Goal: Information Seeking & Learning: Compare options

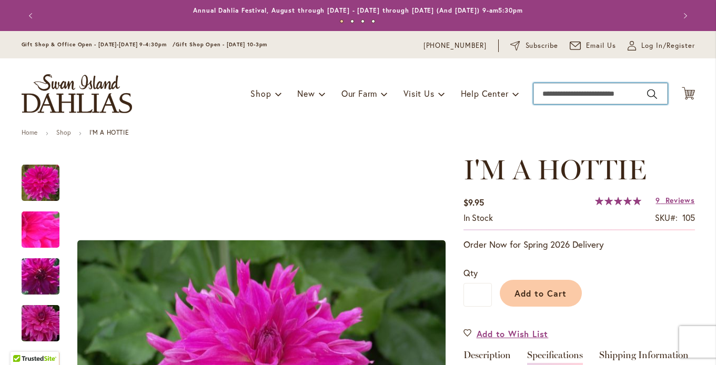
click at [578, 97] on input "Search" at bounding box center [600, 93] width 134 height 21
type input "*****"
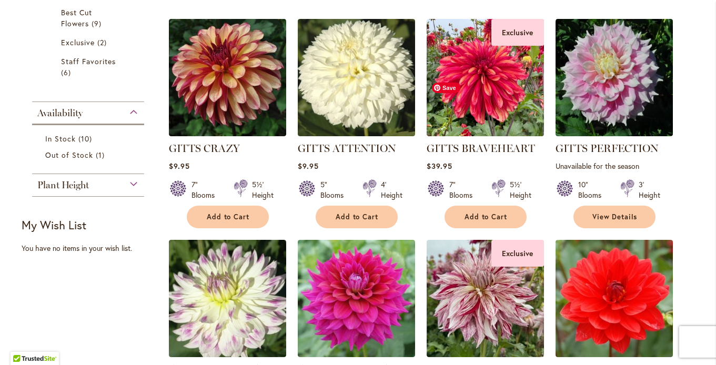
scroll to position [268, 0]
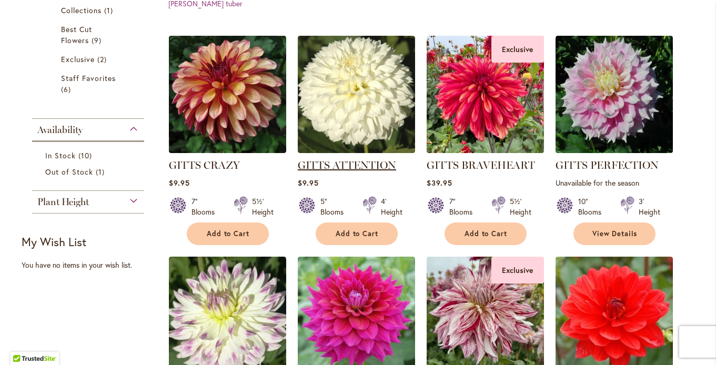
type input "**********"
click at [346, 166] on link "GITTS ATTENTION" at bounding box center [347, 165] width 98 height 13
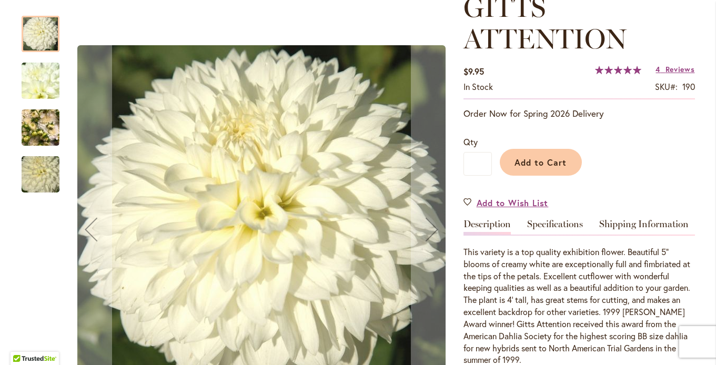
scroll to position [165, 0]
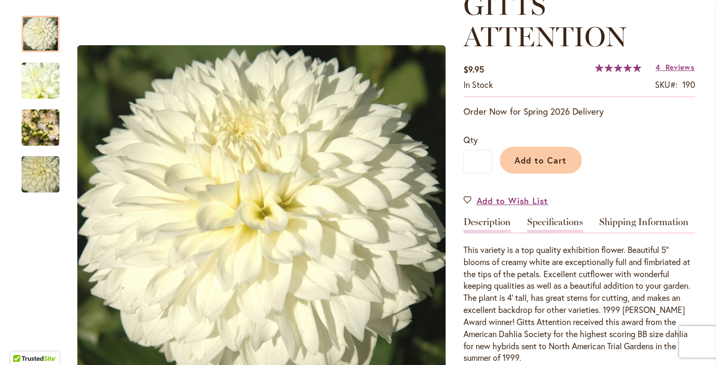
type input "**********"
click at [558, 222] on link "Specifications" at bounding box center [555, 224] width 56 height 15
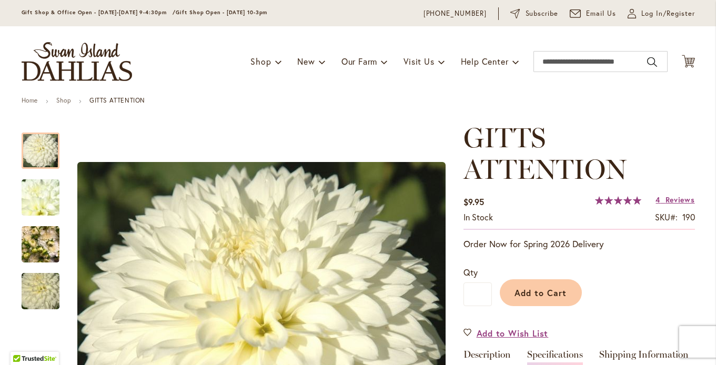
scroll to position [0, 0]
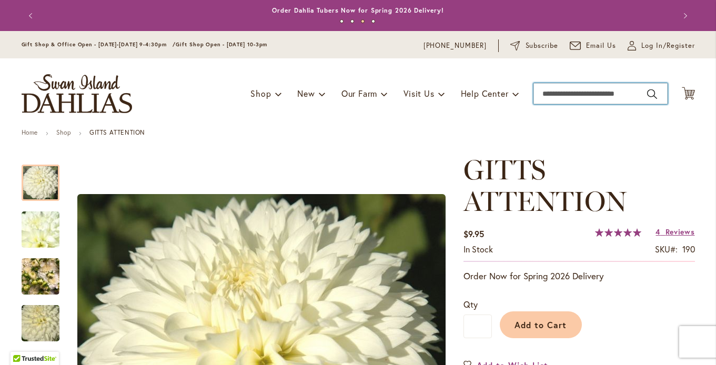
click at [565, 92] on input "Search" at bounding box center [600, 93] width 134 height 21
type input "**********"
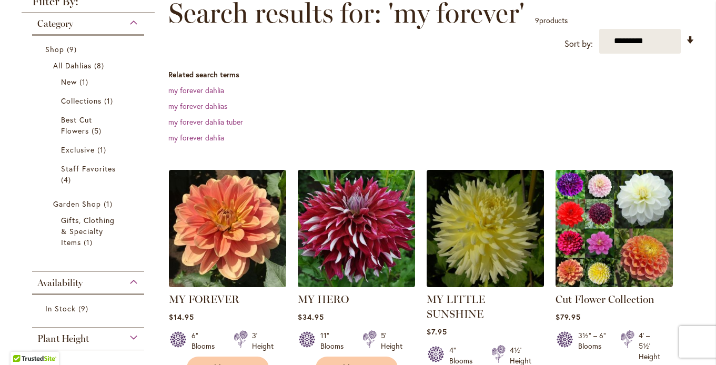
scroll to position [187, 0]
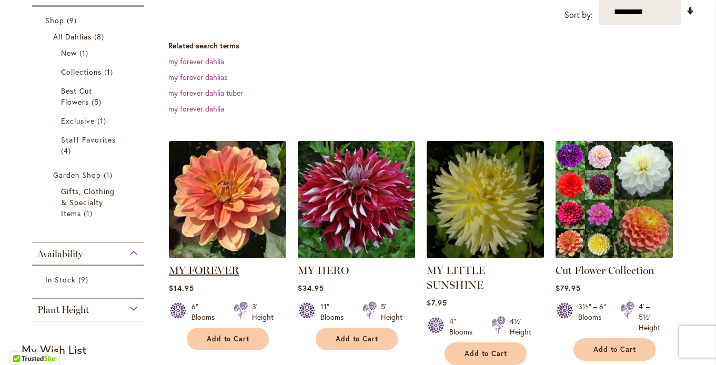
type input "**********"
click at [224, 266] on link "MY FOREVER" at bounding box center [204, 270] width 70 height 13
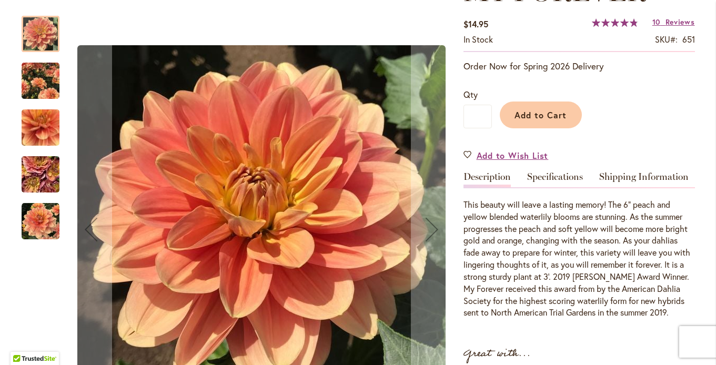
scroll to position [179, 0]
type input "**********"
click at [39, 167] on img "MY FOREVER" at bounding box center [41, 174] width 76 height 57
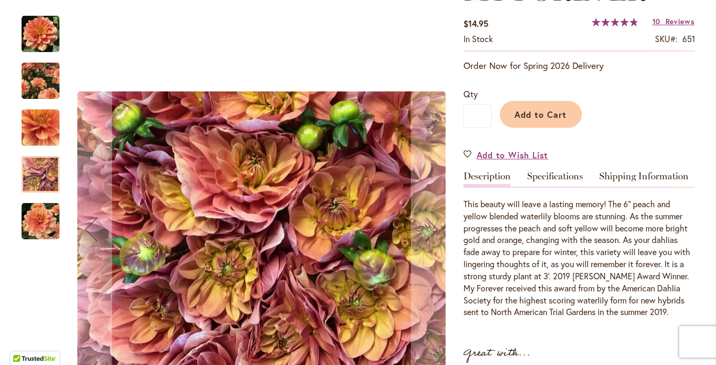
click at [42, 237] on img "MY FOREVER" at bounding box center [41, 221] width 38 height 38
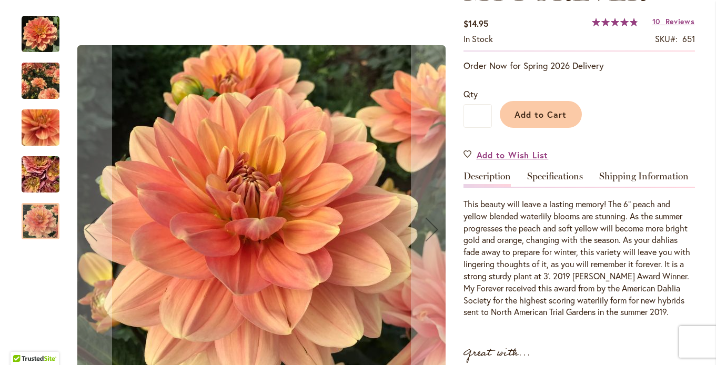
click at [33, 90] on img "MY FOREVER" at bounding box center [41, 80] width 38 height 47
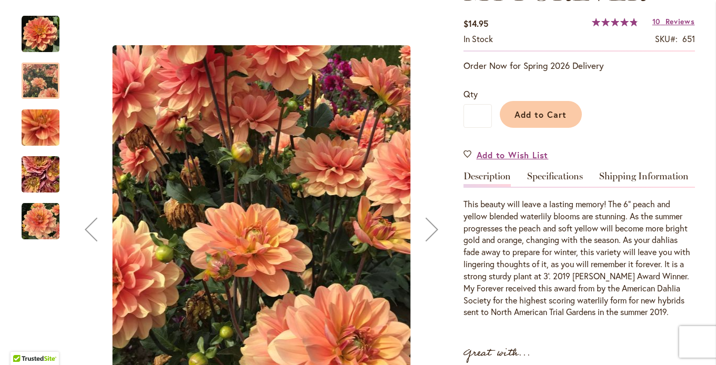
click at [38, 31] on img "MY FOREVER" at bounding box center [41, 34] width 38 height 38
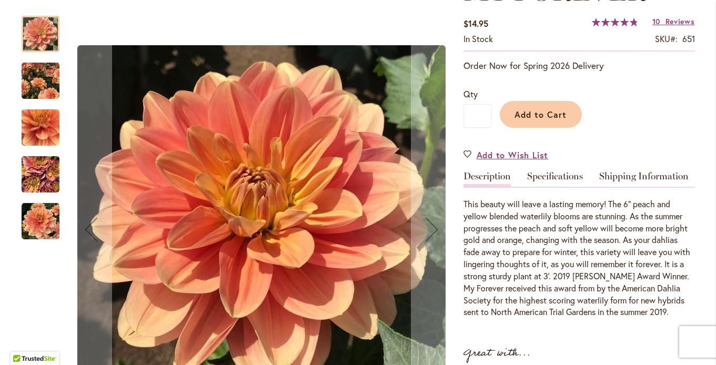
scroll to position [0, 0]
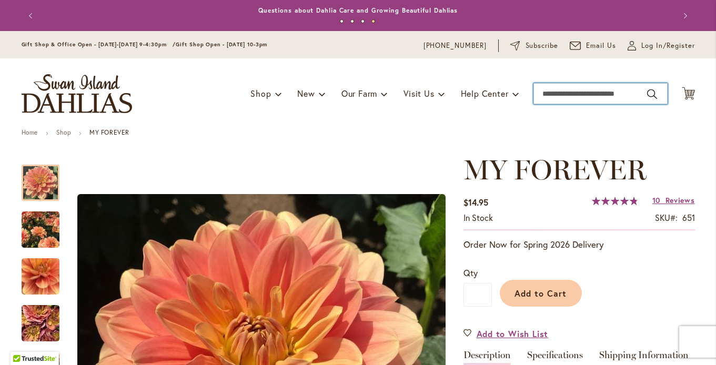
click at [587, 91] on input "Search" at bounding box center [600, 93] width 134 height 21
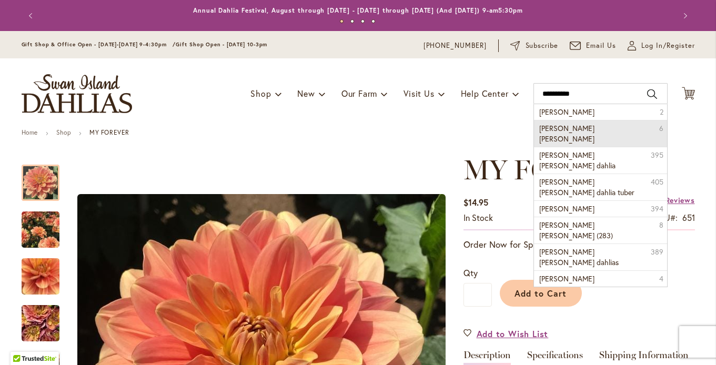
click at [591, 133] on li "Gabrielle Marie 6" at bounding box center [600, 133] width 133 height 27
type input "**********"
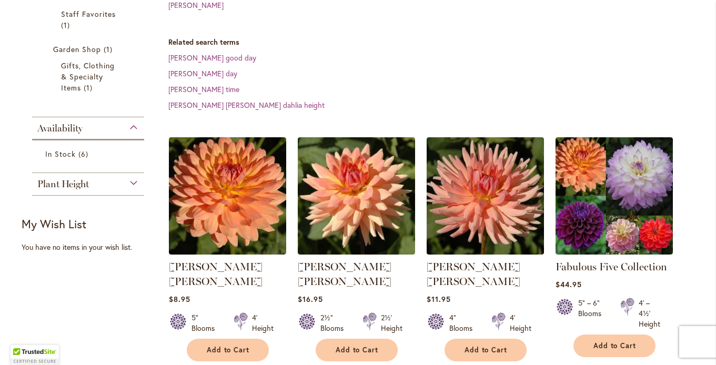
scroll to position [349, 0]
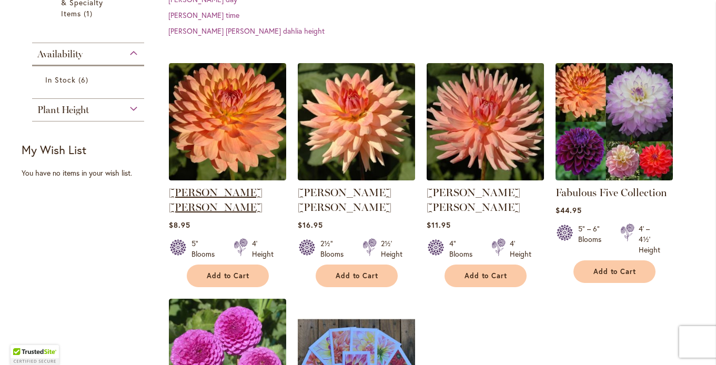
type input "**********"
click at [230, 186] on link "[PERSON_NAME] [PERSON_NAME]" at bounding box center [216, 199] width 94 height 27
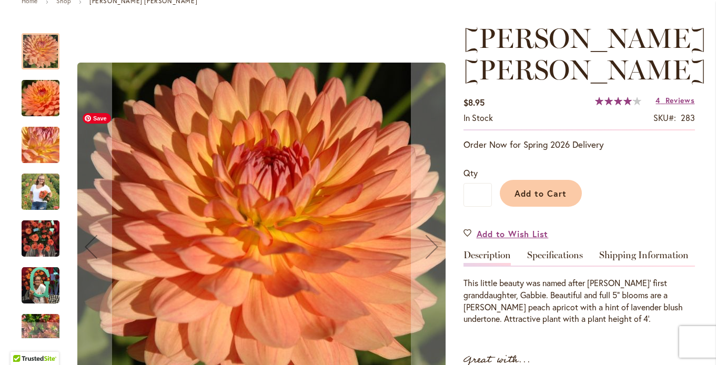
scroll to position [133, 0]
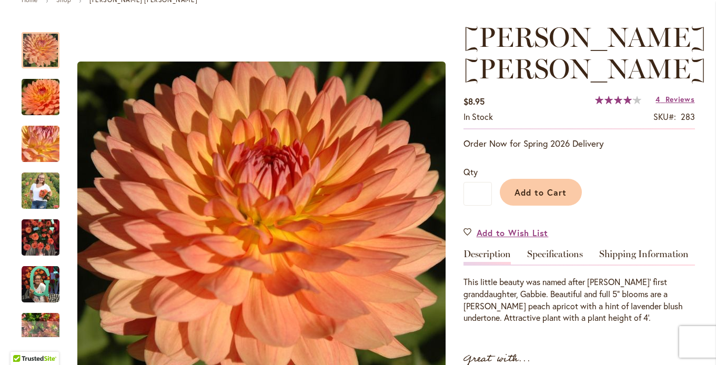
type input "**********"
click at [561, 247] on div "[PERSON_NAME] [PERSON_NAME] $8.95 In stock SKU 283 Rating: 82 % of 100 4 Review…" at bounding box center [578, 328] width 231 height 612
click at [559, 252] on link "Specifications" at bounding box center [555, 256] width 56 height 15
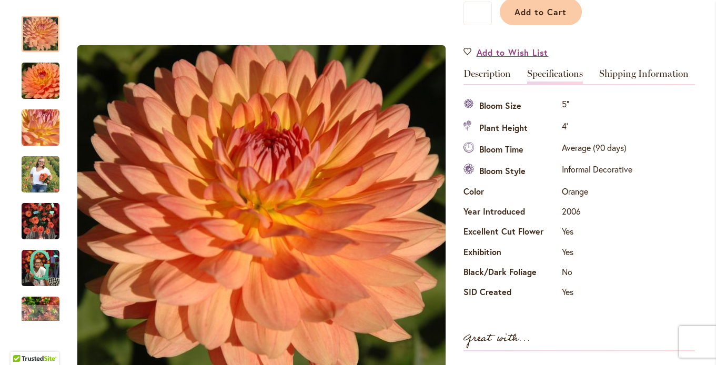
scroll to position [312, 0]
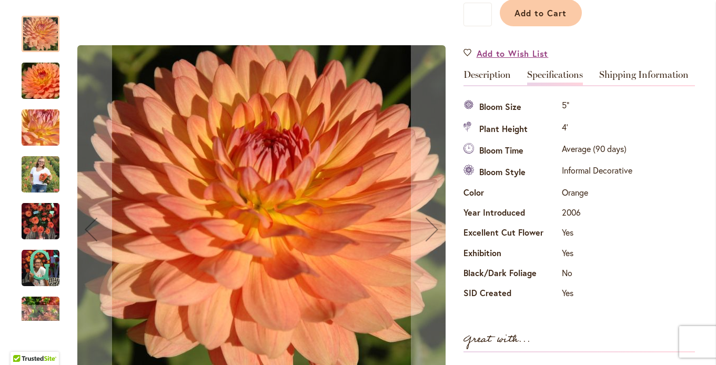
click at [45, 35] on div at bounding box center [41, 34] width 38 height 36
click at [36, 87] on img "GABRIELLE MARIE" at bounding box center [41, 81] width 76 height 50
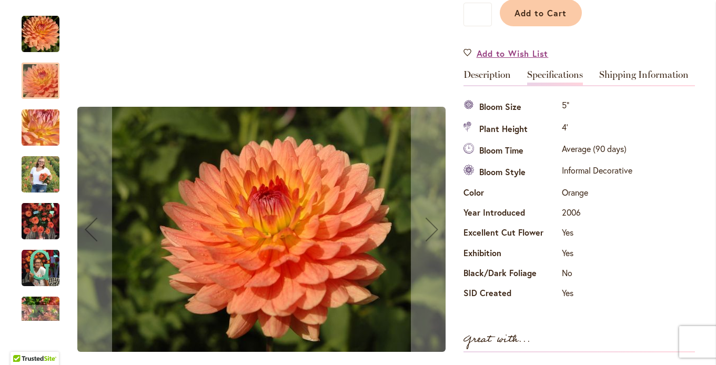
click at [42, 229] on img "GABRIELLE MARIE" at bounding box center [41, 221] width 38 height 50
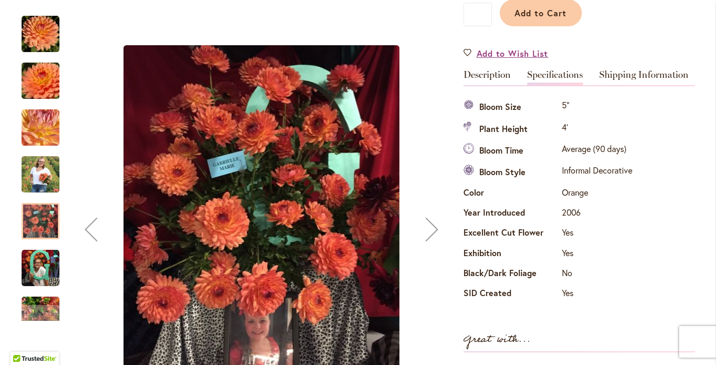
click at [40, 277] on img "GABRIELLE MARIE" at bounding box center [41, 268] width 38 height 38
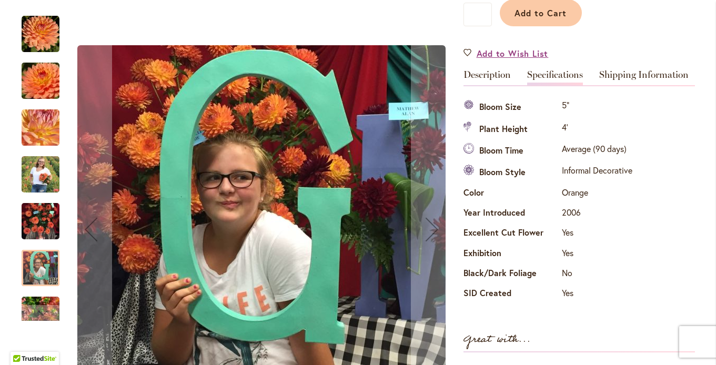
click at [47, 46] on img "GABRIELLE MARIE" at bounding box center [41, 34] width 38 height 38
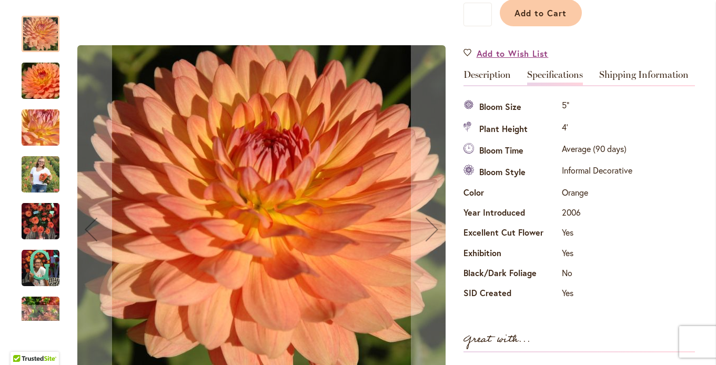
click at [43, 93] on img "GABRIELLE MARIE" at bounding box center [41, 81] width 76 height 50
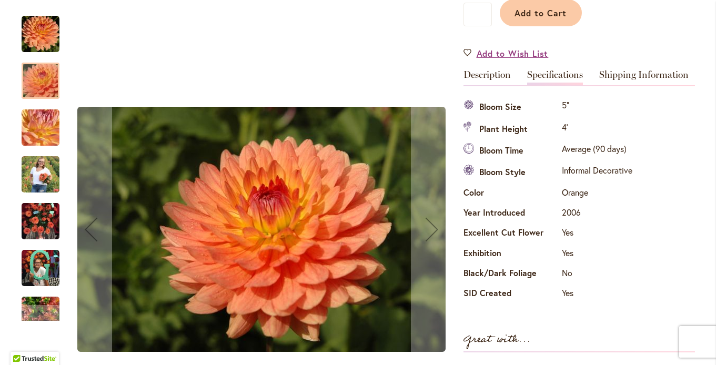
click at [37, 227] on img "GABRIELLE MARIE" at bounding box center [41, 221] width 38 height 50
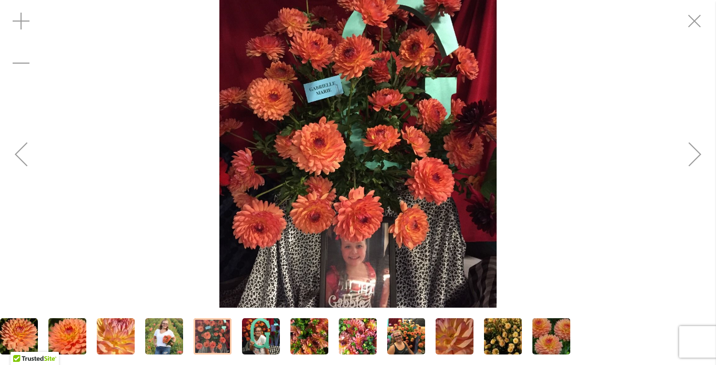
click at [391, 140] on img "GABRIELLE MARIE" at bounding box center [357, 154] width 277 height 369
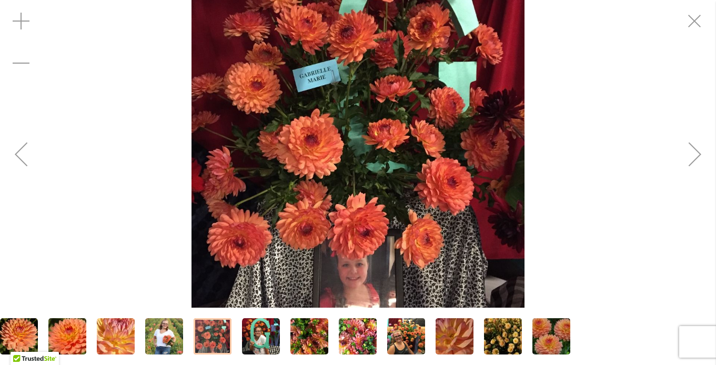
click at [394, 126] on img "GABRIELLE MARIE" at bounding box center [357, 153] width 332 height 443
click at [326, 176] on img "GABRIELLE MARIE" at bounding box center [357, 153] width 332 height 443
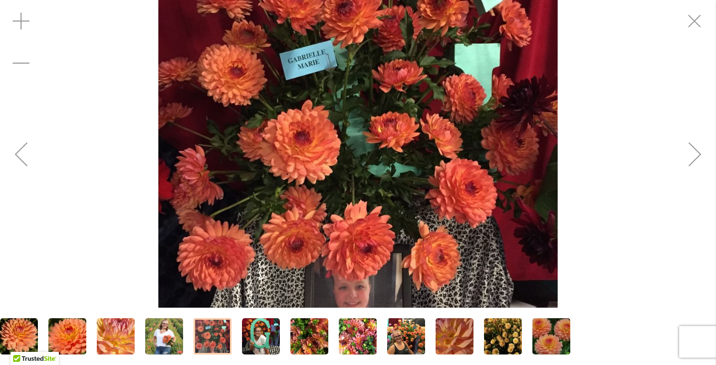
click at [328, 160] on img "GABRIELLE MARIE" at bounding box center [357, 154] width 399 height 532
click at [303, 157] on img "GABRIELLE MARIE" at bounding box center [357, 154] width 399 height 532
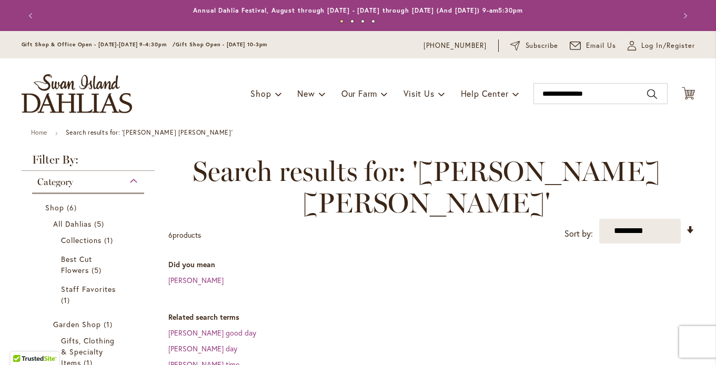
type input "**********"
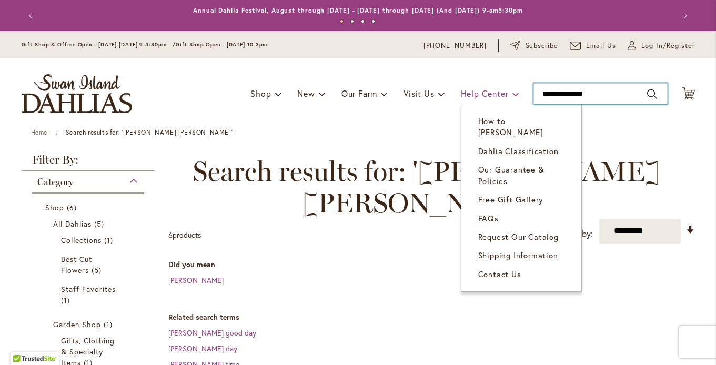
drag, startPoint x: 600, startPoint y: 94, endPoint x: 497, endPoint y: 88, distance: 103.2
click at [497, 89] on div "Toggle Nav Shop Dahlia Tubers Collections Fresh Cut Dahlias Gardening Supplies …" at bounding box center [358, 93] width 694 height 70
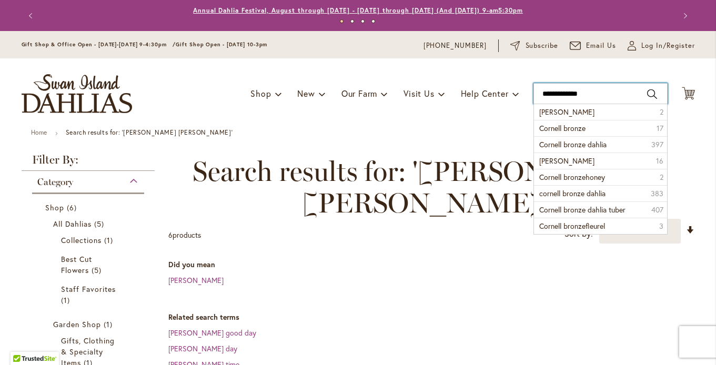
type input "**********"
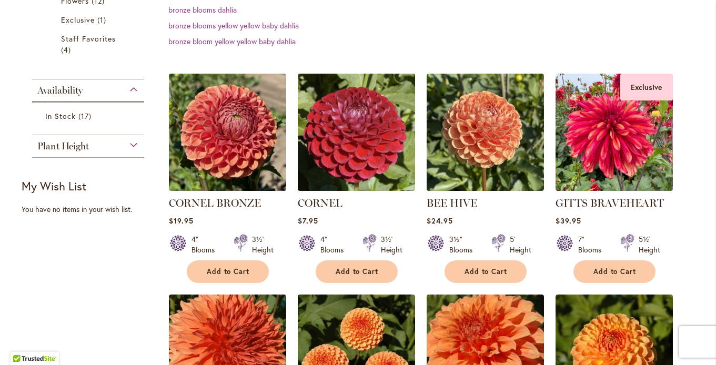
scroll to position [314, 0]
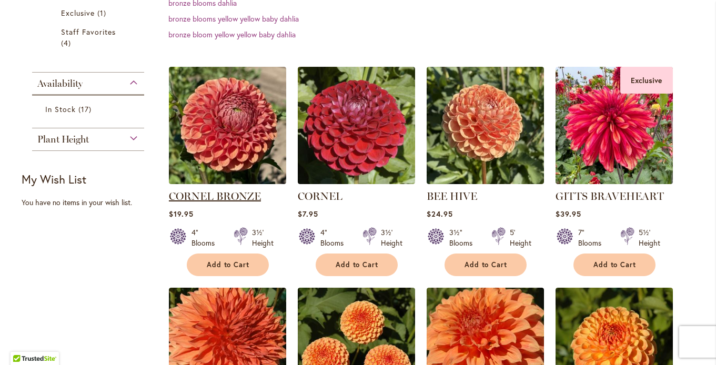
type input "**********"
click at [219, 192] on link "CORNEL BRONZE" at bounding box center [215, 196] width 92 height 13
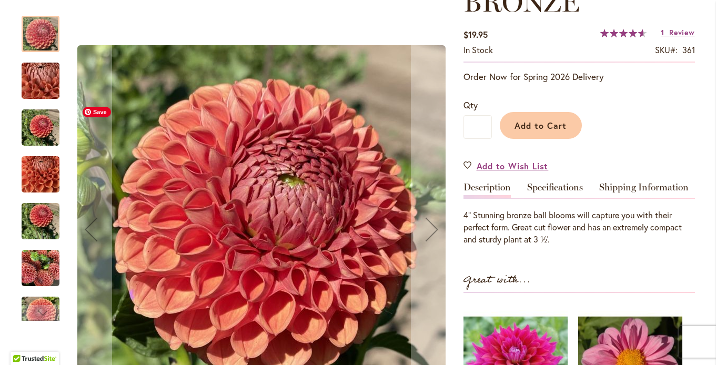
scroll to position [204, 0]
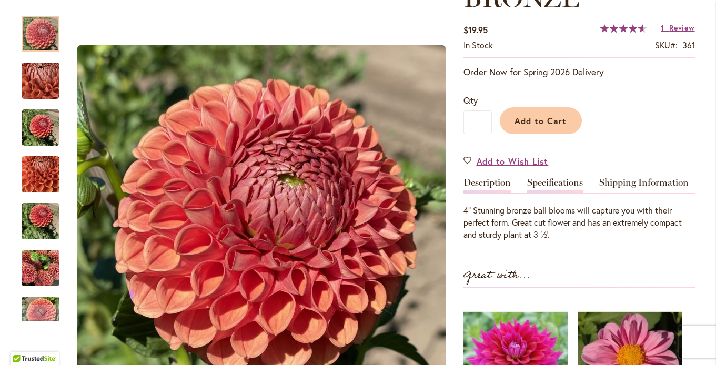
type input "**********"
click at [556, 183] on link "Specifications" at bounding box center [555, 185] width 56 height 15
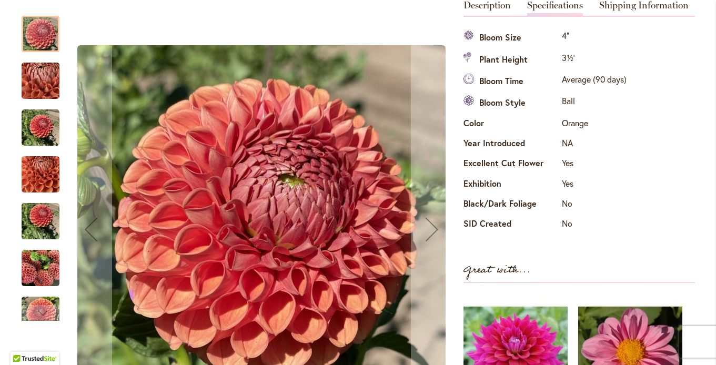
click at [43, 75] on img "CORNEL BRONZE" at bounding box center [41, 81] width 76 height 57
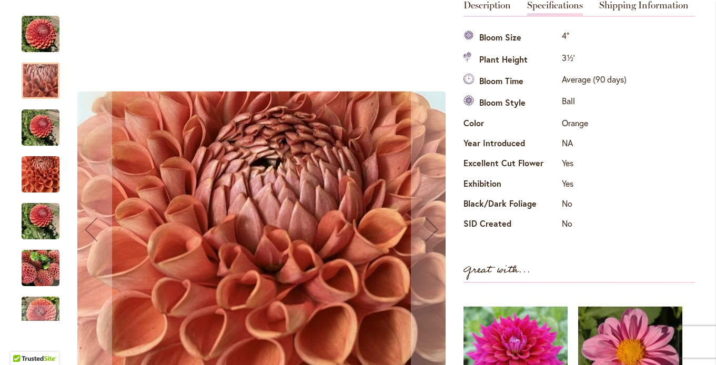
click at [43, 135] on img "CORNEL BRONZE" at bounding box center [41, 128] width 38 height 38
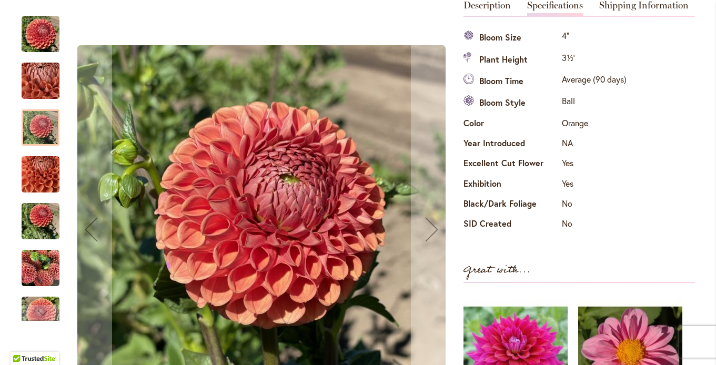
click at [44, 176] on img "CORNEL BRONZE" at bounding box center [41, 174] width 38 height 50
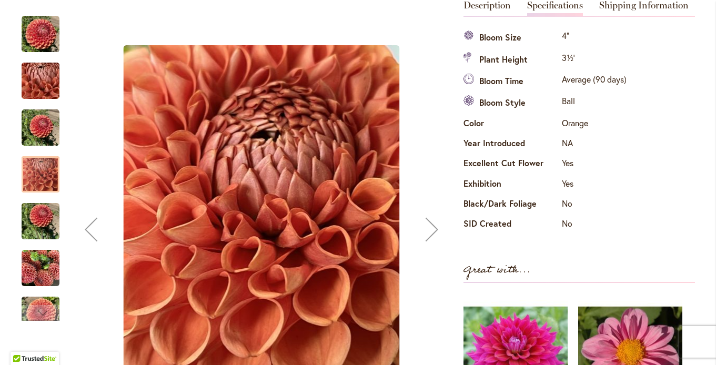
click at [43, 219] on img "CORNEL BRONZE" at bounding box center [41, 221] width 38 height 50
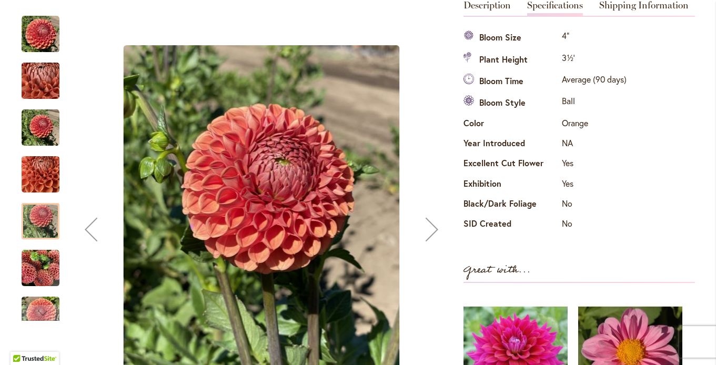
click at [43, 261] on img "CORNEL BRONZE" at bounding box center [41, 268] width 38 height 38
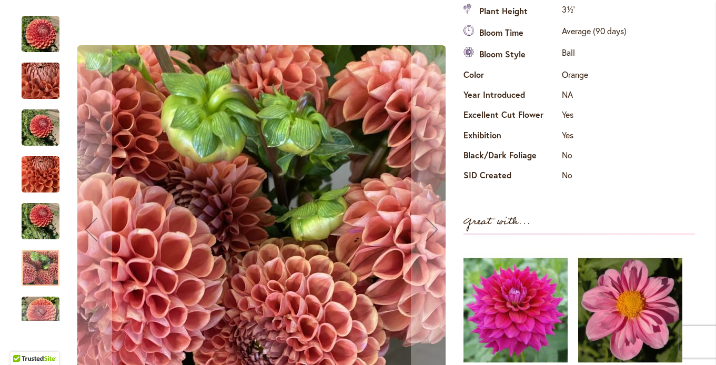
scroll to position [429, 0]
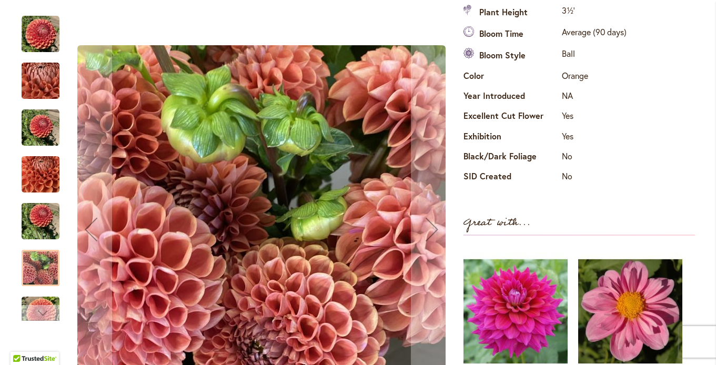
click at [44, 309] on div "Next" at bounding box center [41, 313] width 16 height 16
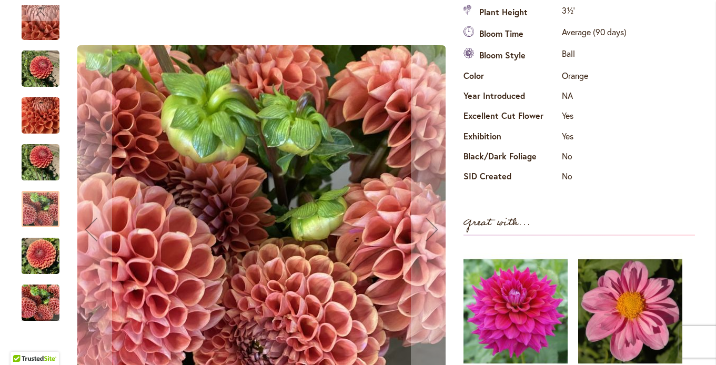
click at [49, 256] on img "CORNEL BRONZE" at bounding box center [41, 256] width 38 height 50
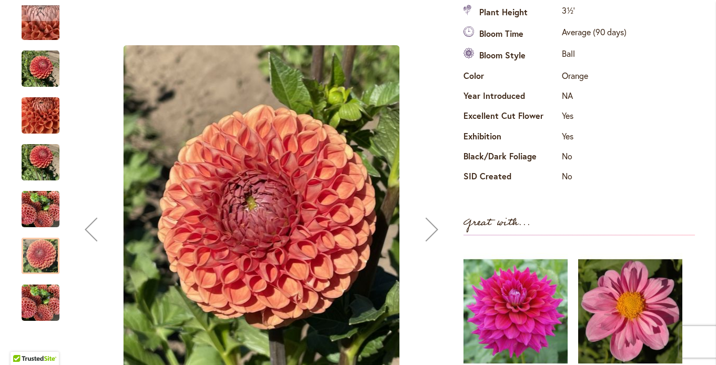
click at [46, 301] on img "CORNEL BRONZE" at bounding box center [41, 303] width 38 height 38
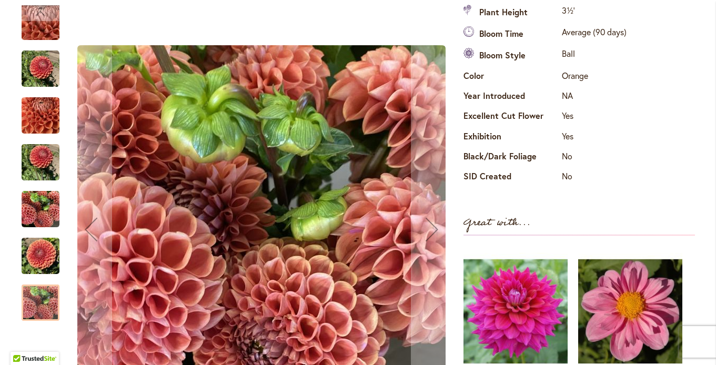
click at [47, 71] on img "CORNEL BRONZE" at bounding box center [41, 69] width 38 height 38
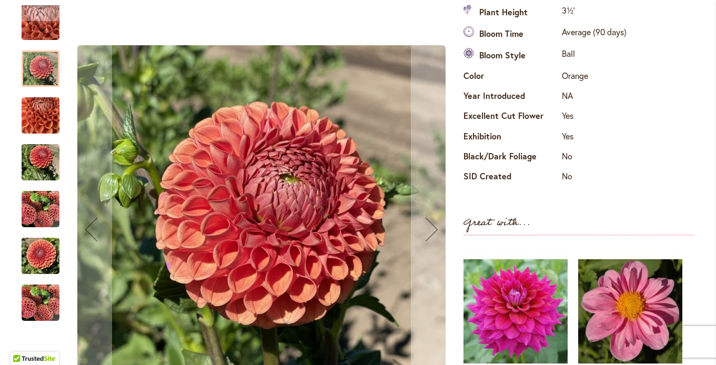
click at [47, 72] on div at bounding box center [41, 68] width 38 height 36
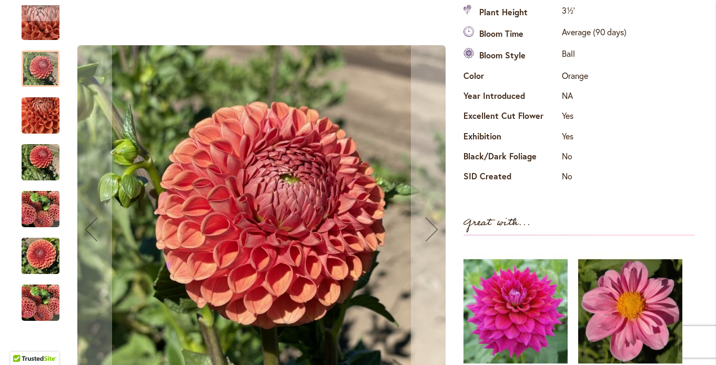
click at [47, 72] on div at bounding box center [41, 68] width 38 height 36
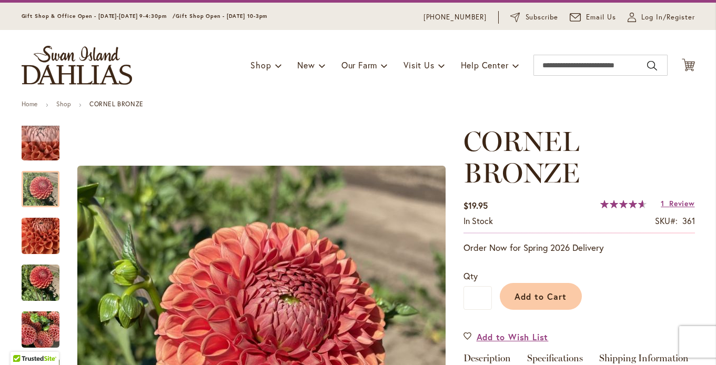
scroll to position [0, 0]
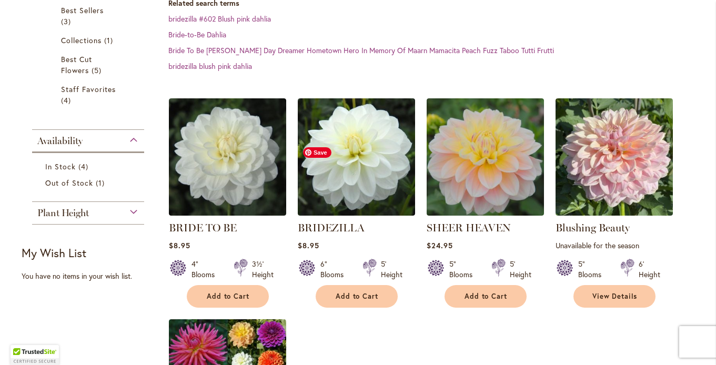
scroll to position [227, 0]
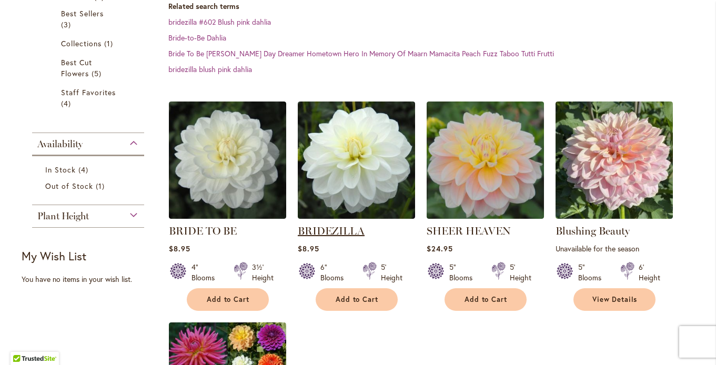
type input "**********"
click at [338, 234] on link "BRIDEZILLA" at bounding box center [331, 231] width 67 height 13
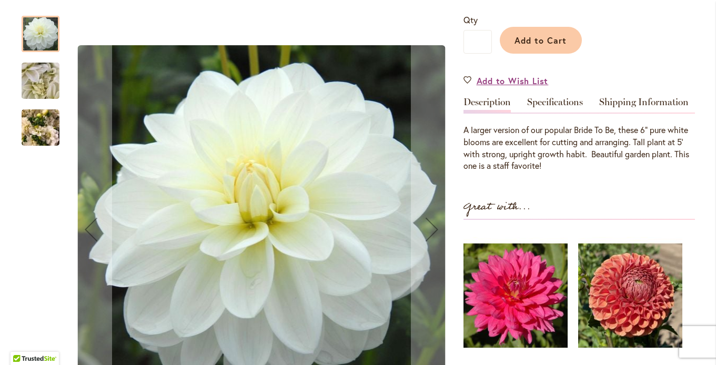
scroll to position [249, 0]
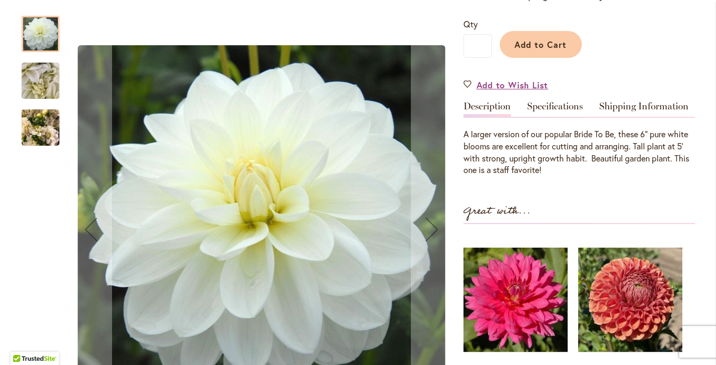
type input "**********"
click at [40, 89] on img "BRIDEZILLA" at bounding box center [41, 81] width 76 height 57
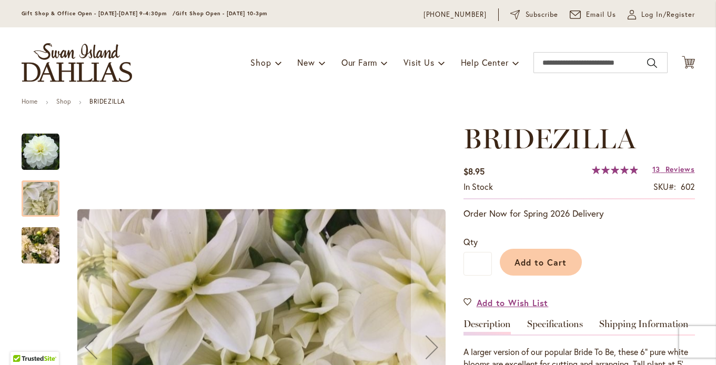
scroll to position [0, 0]
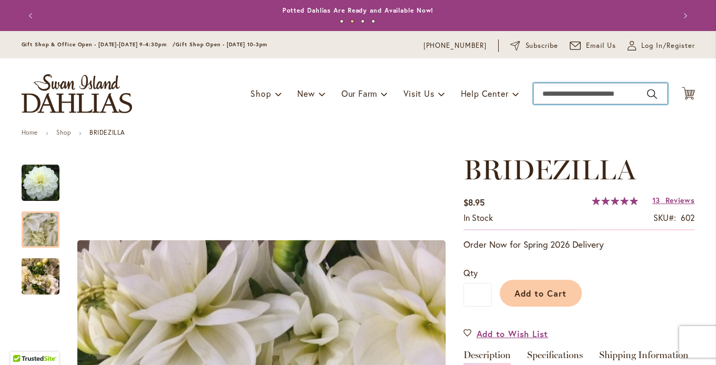
click at [561, 96] on input "Search" at bounding box center [600, 93] width 134 height 21
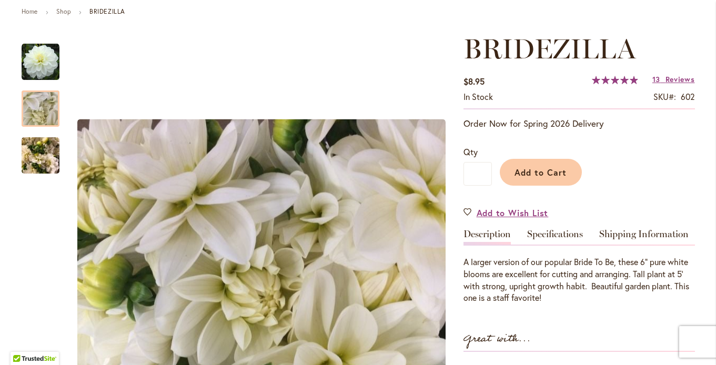
scroll to position [266, 0]
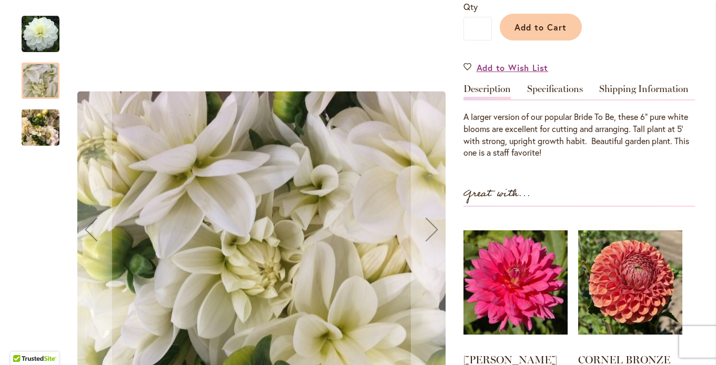
click at [43, 32] on img "BRIDEZILLA" at bounding box center [41, 34] width 38 height 38
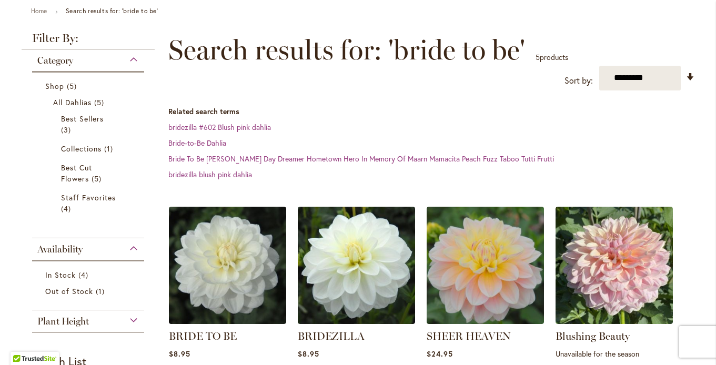
scroll to position [258, 0]
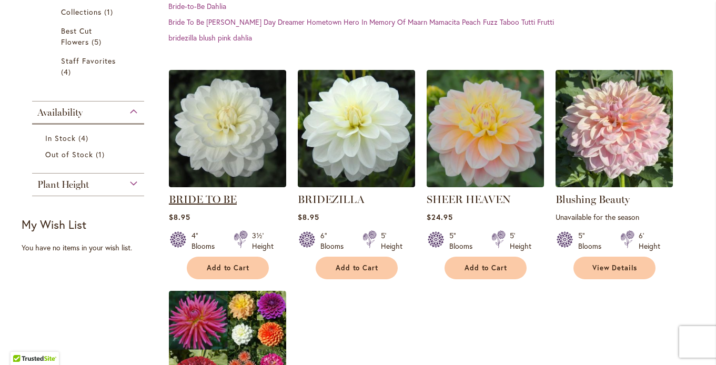
type input "**********"
click at [198, 196] on link "BRIDE TO BE" at bounding box center [203, 199] width 68 height 13
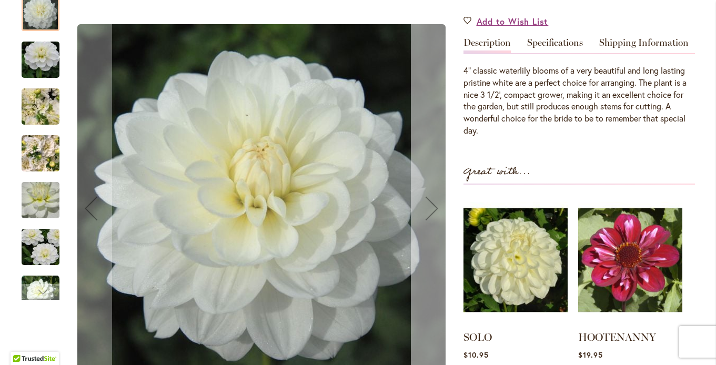
scroll to position [314, 0]
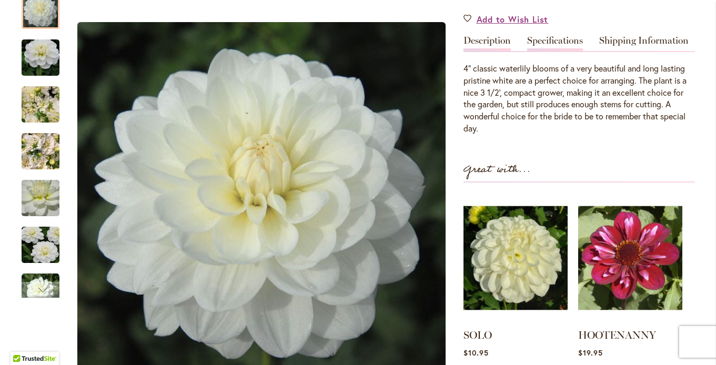
type input "**********"
click at [541, 39] on link "Specifications" at bounding box center [555, 43] width 56 height 15
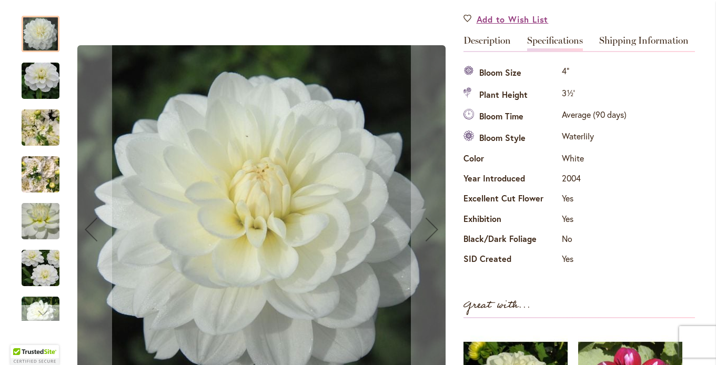
click at [46, 309] on div "Next" at bounding box center [41, 313] width 16 height 16
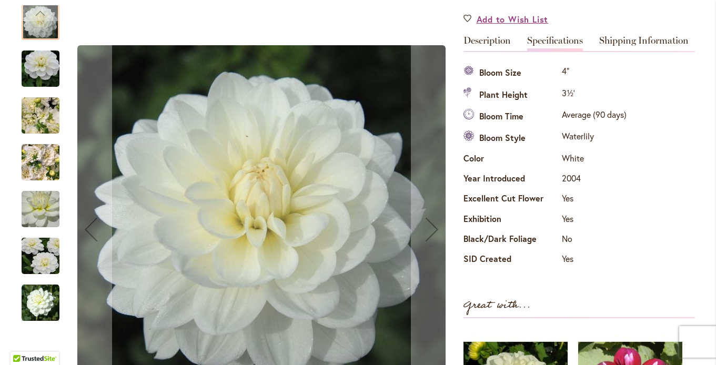
click at [46, 309] on img "BRIDE TO BE" at bounding box center [41, 303] width 38 height 38
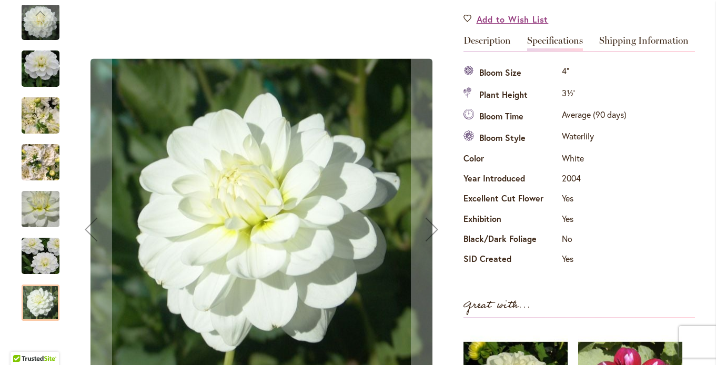
click at [39, 67] on img "BRIDE TO BE" at bounding box center [41, 69] width 76 height 50
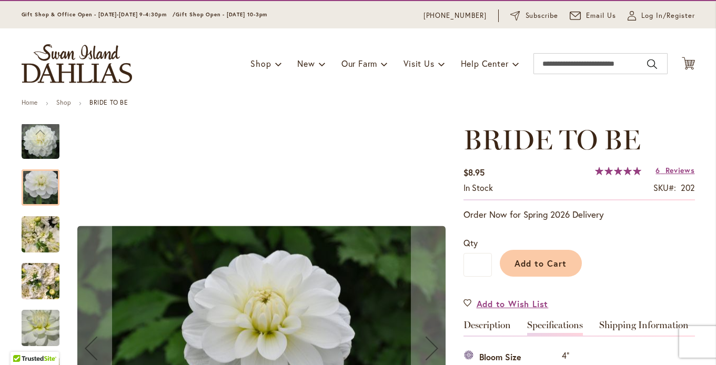
scroll to position [0, 0]
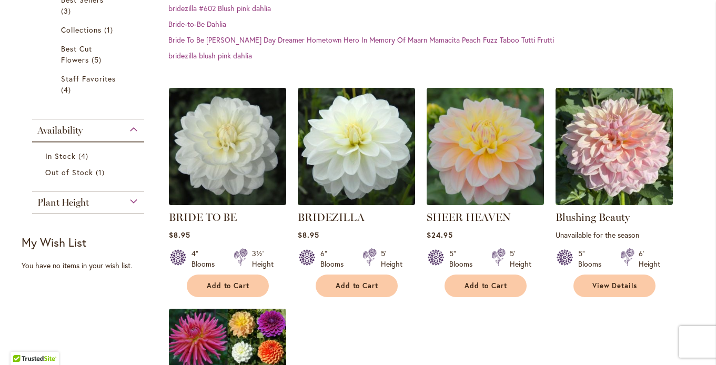
scroll to position [302, 0]
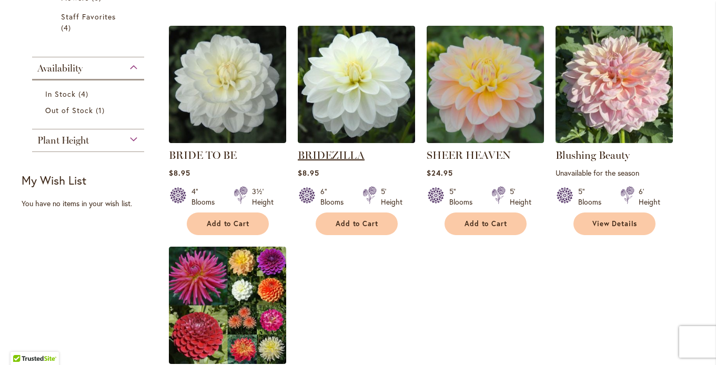
type input "**********"
click at [341, 155] on link "BRIDEZILLA" at bounding box center [331, 155] width 67 height 13
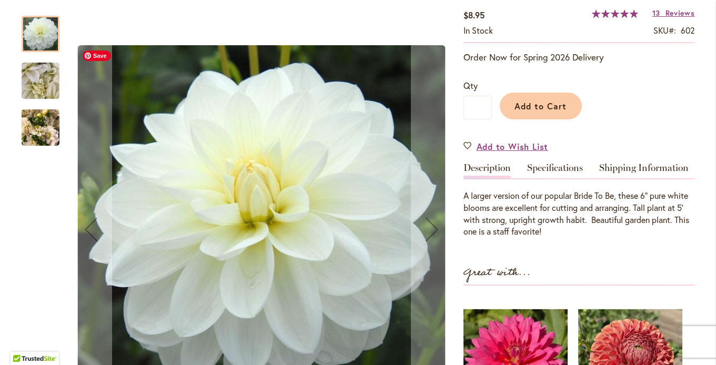
scroll to position [190, 0]
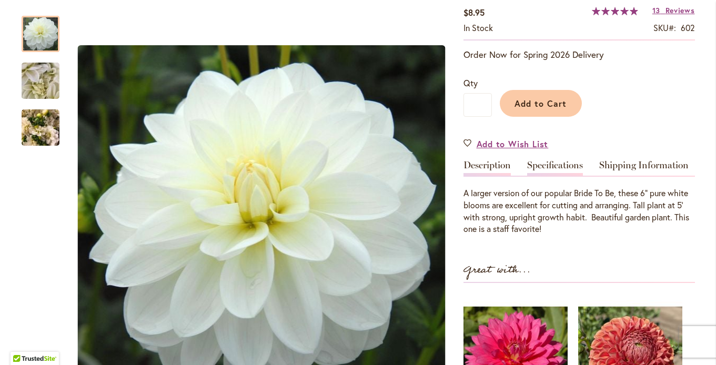
type input "**********"
click at [553, 169] on link "Specifications" at bounding box center [555, 167] width 56 height 15
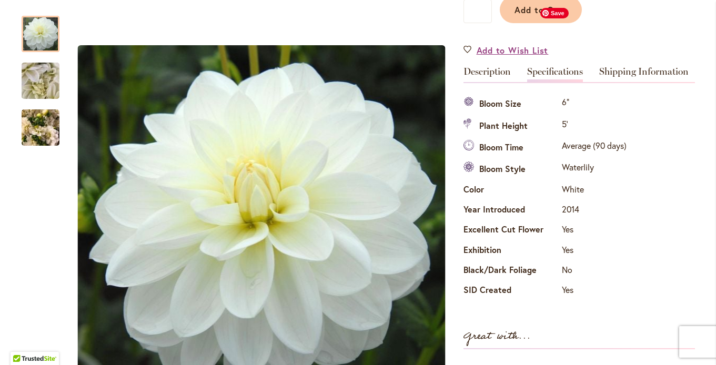
scroll to position [226, 0]
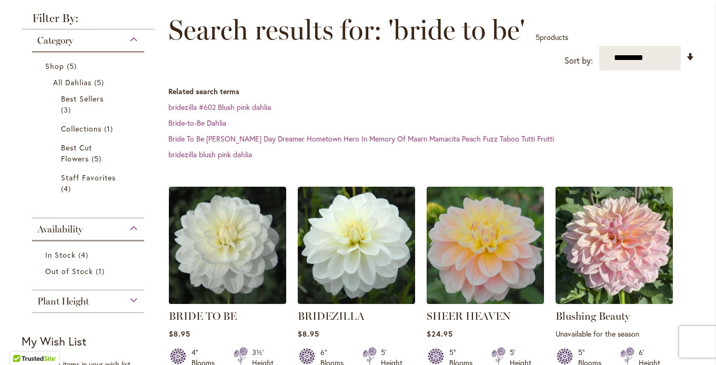
scroll to position [238, 0]
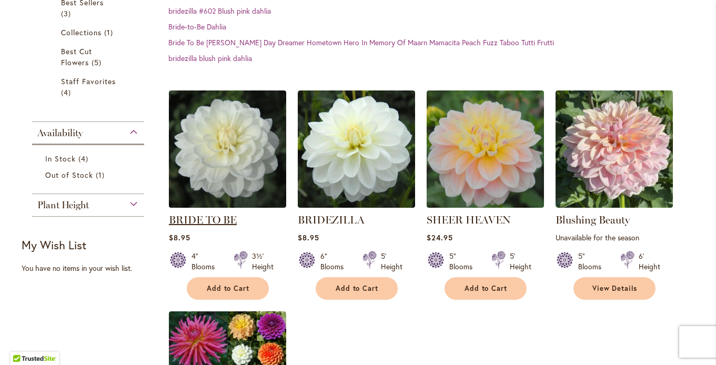
type input "**********"
click at [188, 216] on link "BRIDE TO BE" at bounding box center [203, 219] width 68 height 13
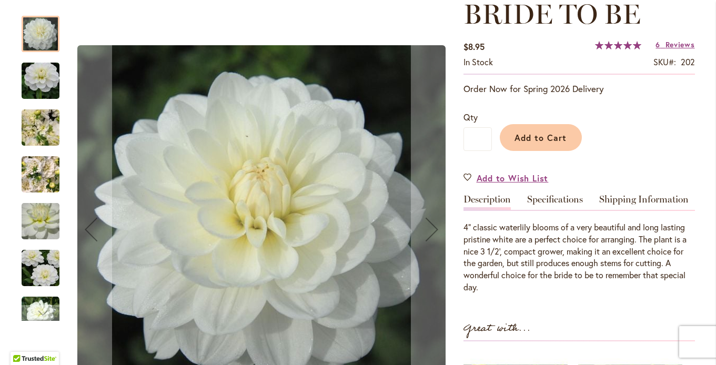
scroll to position [148, 0]
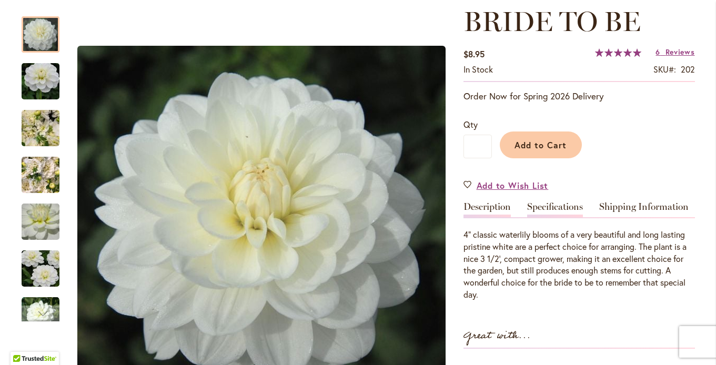
type input "**********"
click at [547, 211] on link "Specifications" at bounding box center [555, 209] width 56 height 15
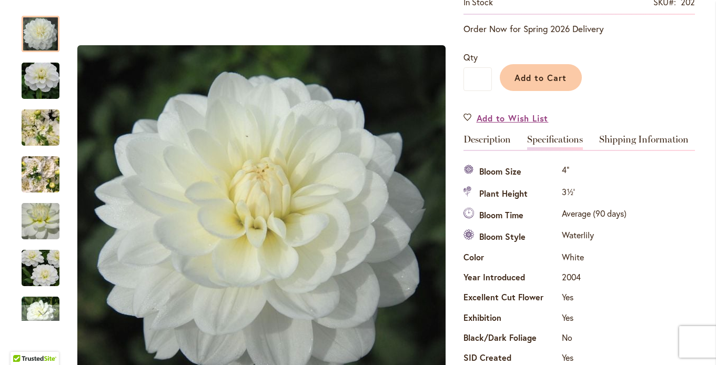
scroll to position [0, 0]
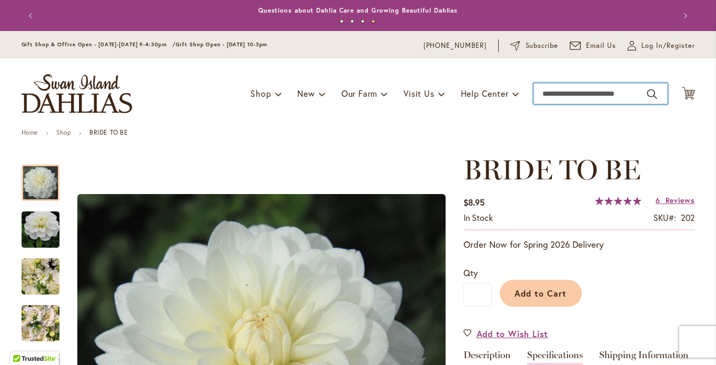
click at [566, 94] on input "Search" at bounding box center [600, 93] width 134 height 21
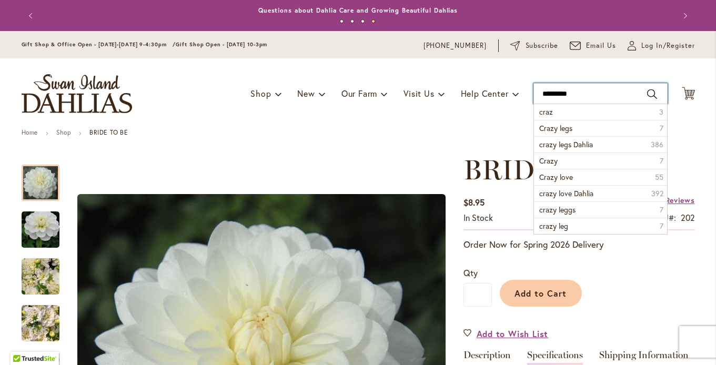
type input "**********"
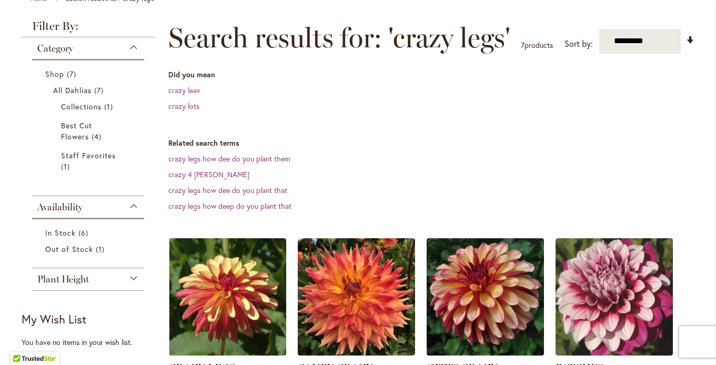
scroll to position [289, 0]
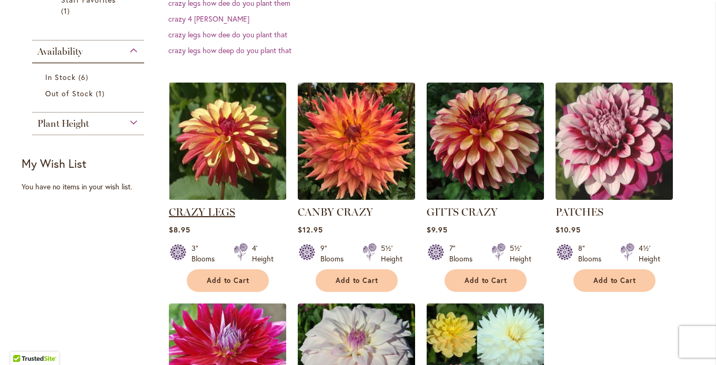
type input "**********"
click at [211, 208] on link "CRAZY LEGS" at bounding box center [202, 212] width 66 height 13
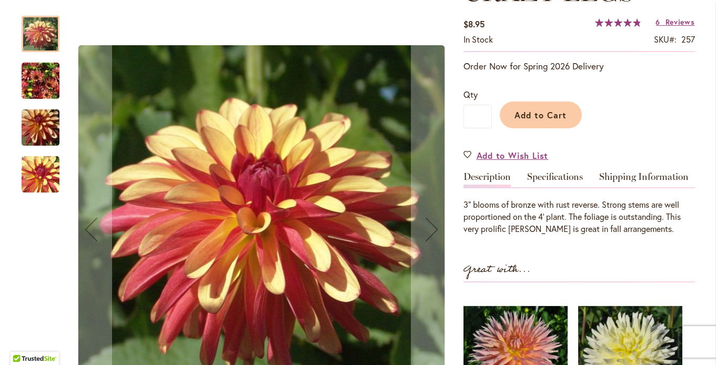
scroll to position [185, 0]
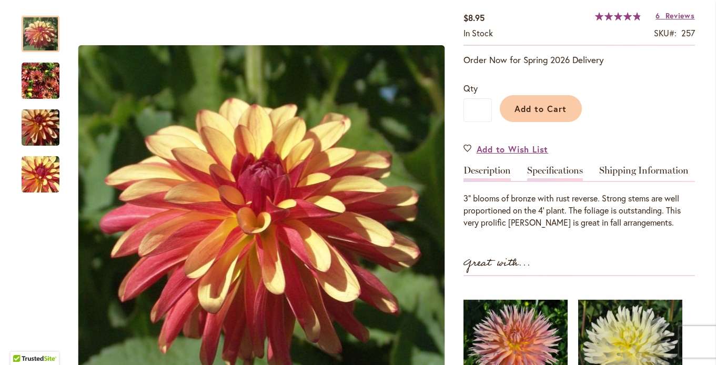
type input "**********"
click at [545, 169] on link "Specifications" at bounding box center [555, 173] width 56 height 15
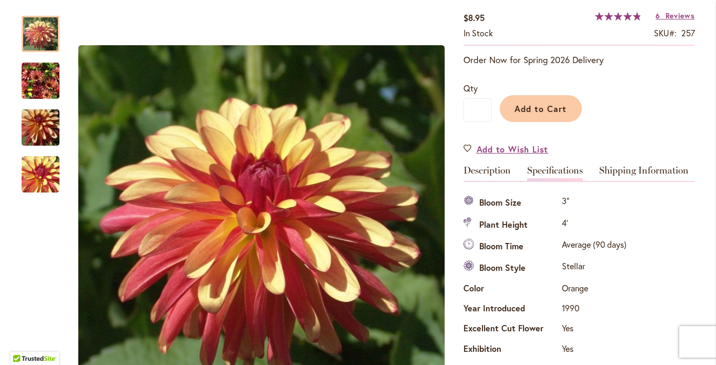
scroll to position [350, 0]
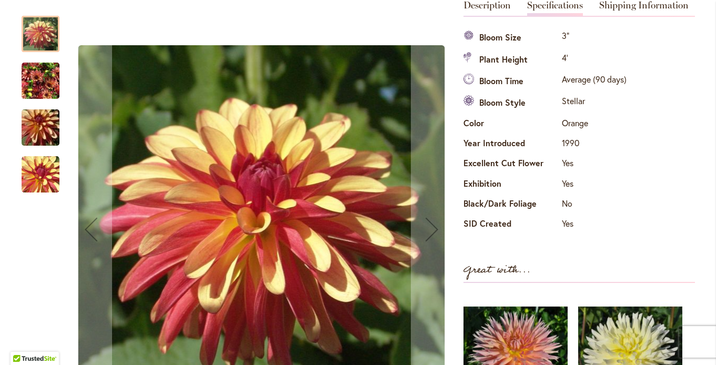
click at [35, 79] on img "CRAZY LEGS" at bounding box center [41, 81] width 38 height 50
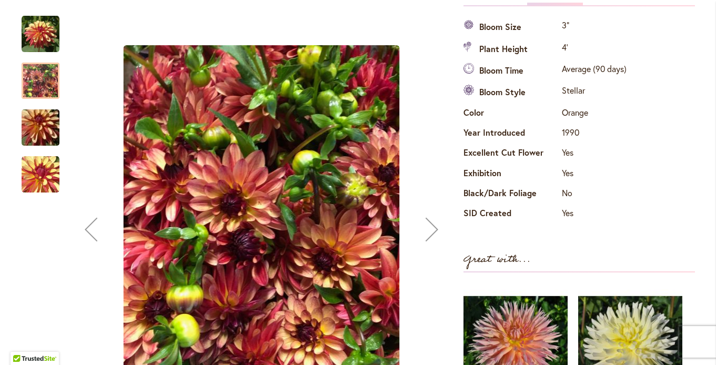
scroll to position [361, 0]
click at [44, 139] on img "CRAZY LEGS" at bounding box center [41, 128] width 76 height 50
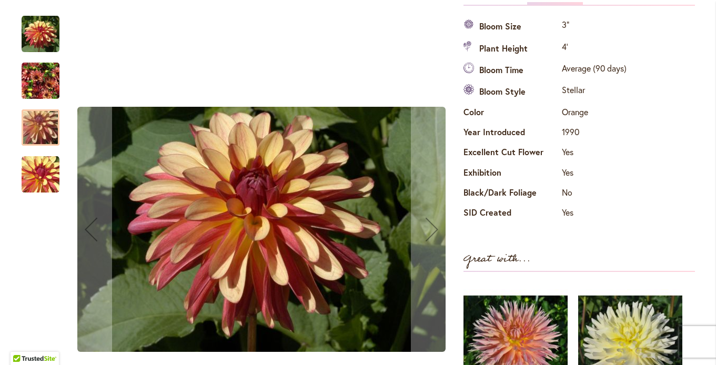
click at [37, 179] on img "CRAZY LEGS" at bounding box center [41, 175] width 38 height 38
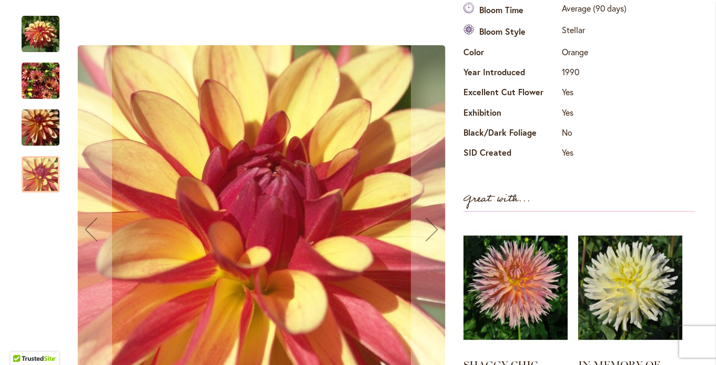
scroll to position [423, 0]
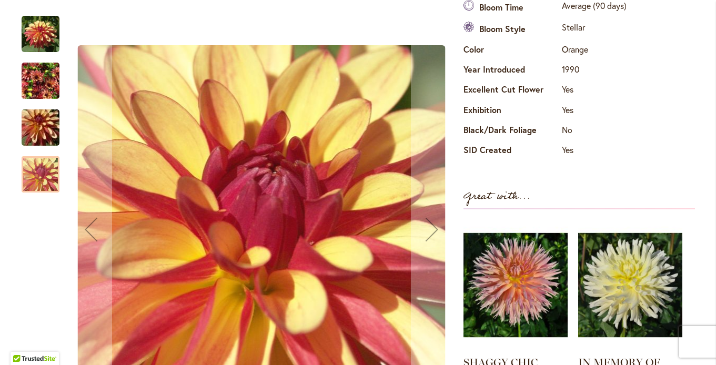
click at [49, 180] on div at bounding box center [41, 174] width 38 height 36
click at [45, 90] on img "CRAZY LEGS" at bounding box center [41, 81] width 38 height 50
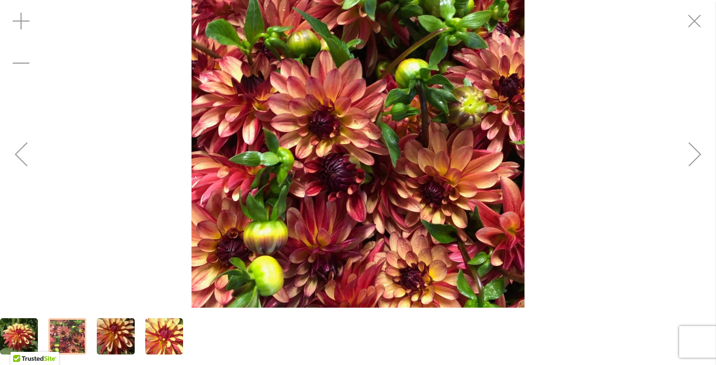
click at [346, 166] on img "CRAZY LEGS" at bounding box center [357, 153] width 332 height 443
click at [332, 125] on img "CRAZY LEGS" at bounding box center [357, 153] width 332 height 443
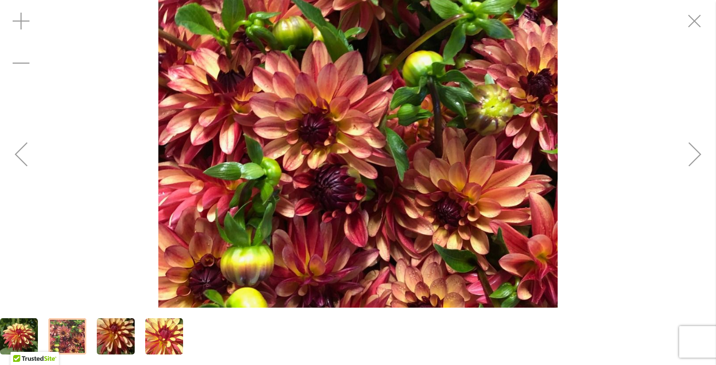
click at [374, 45] on img "CRAZY LEGS" at bounding box center [357, 165] width 399 height 532
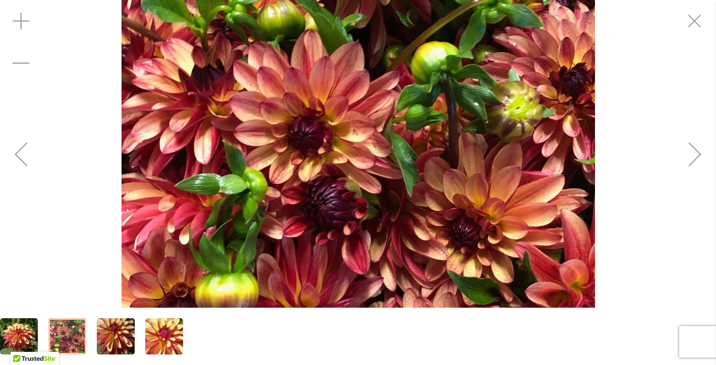
click at [374, 45] on img "CRAZY LEGS" at bounding box center [357, 177] width 473 height 631
drag, startPoint x: 374, startPoint y: 45, endPoint x: 390, endPoint y: 1, distance: 46.4
click at [374, 42] on img "CRAZY LEGS" at bounding box center [357, 176] width 473 height 631
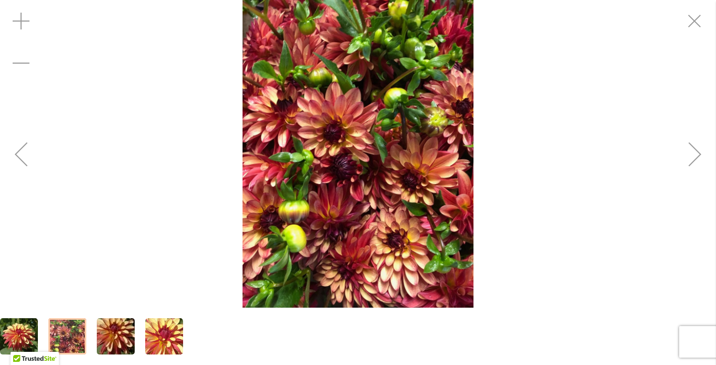
click at [368, 139] on img "CRAZY LEGS" at bounding box center [357, 154] width 231 height 308
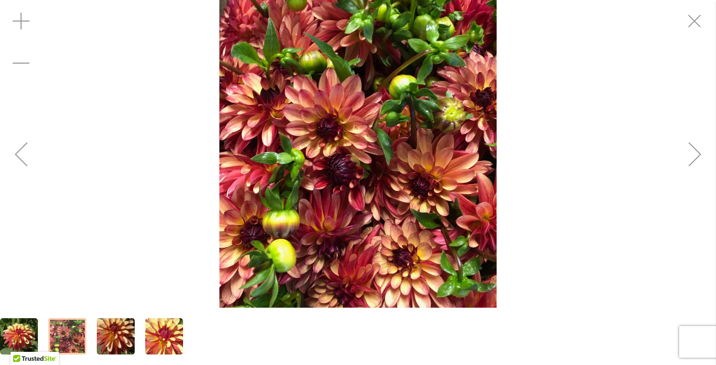
click at [399, 114] on img "CRAZY LEGS" at bounding box center [357, 154] width 277 height 369
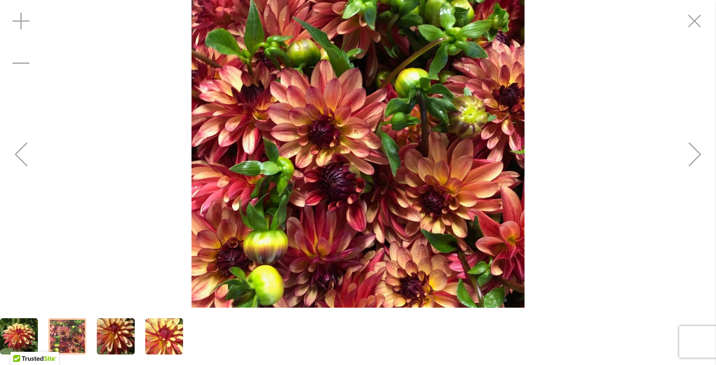
click at [384, 133] on img "CRAZY LEGS" at bounding box center [357, 163] width 332 height 443
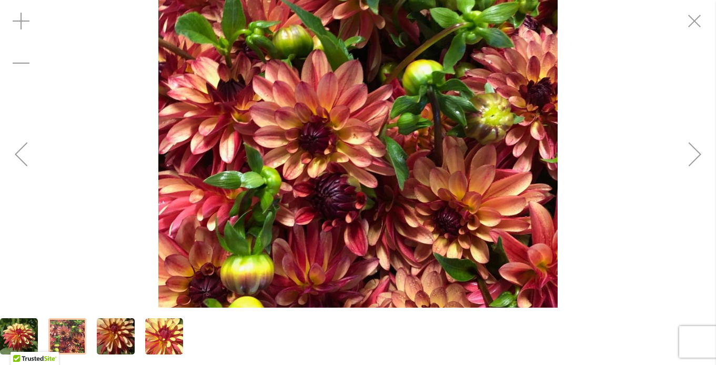
click at [384, 133] on img "CRAZY LEGS" at bounding box center [357, 174] width 399 height 532
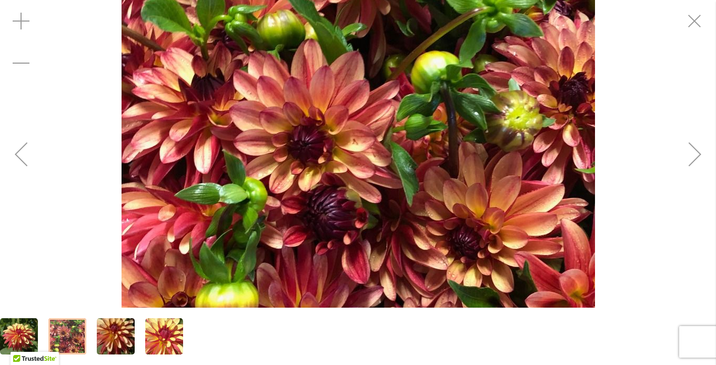
click at [327, 196] on img "CRAZY LEGS" at bounding box center [357, 186] width 473 height 631
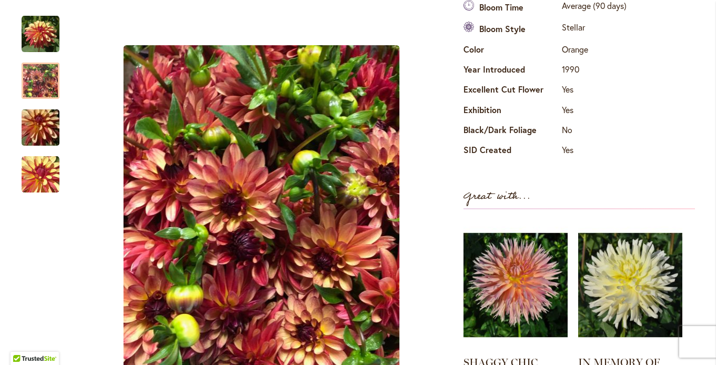
scroll to position [429, 0]
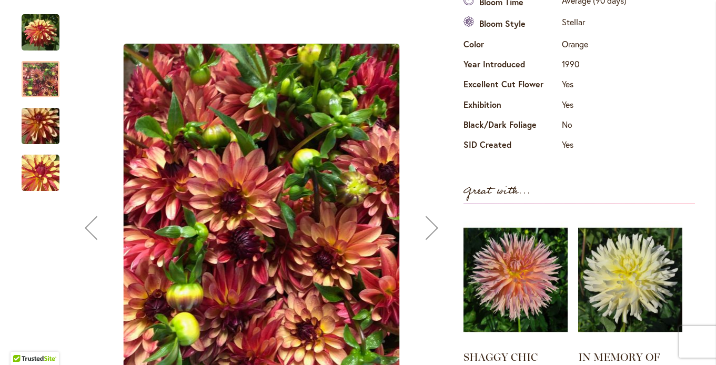
click at [42, 37] on img "CRAZY LEGS" at bounding box center [41, 32] width 38 height 38
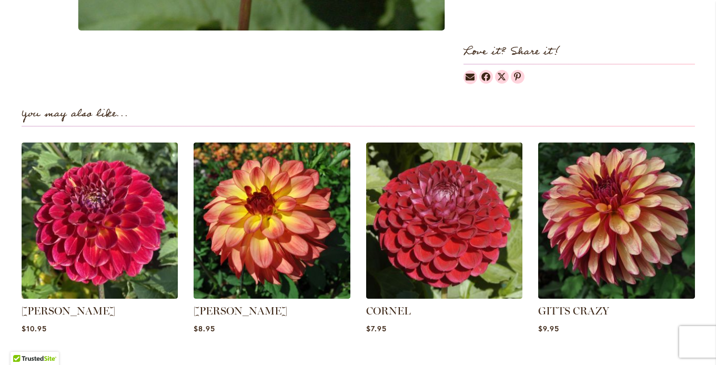
scroll to position [879, 0]
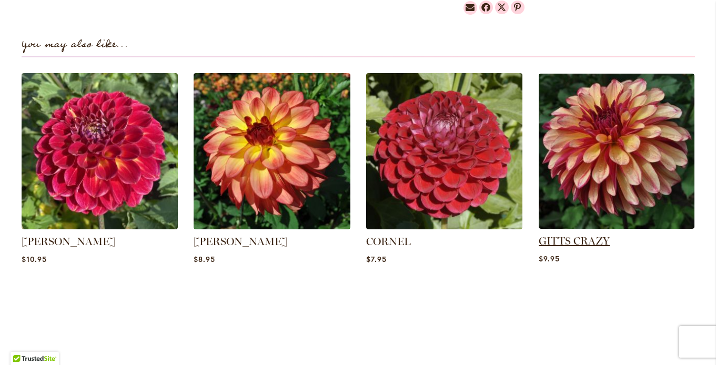
click at [579, 239] on link "GITTS CRAZY" at bounding box center [573, 241] width 71 height 13
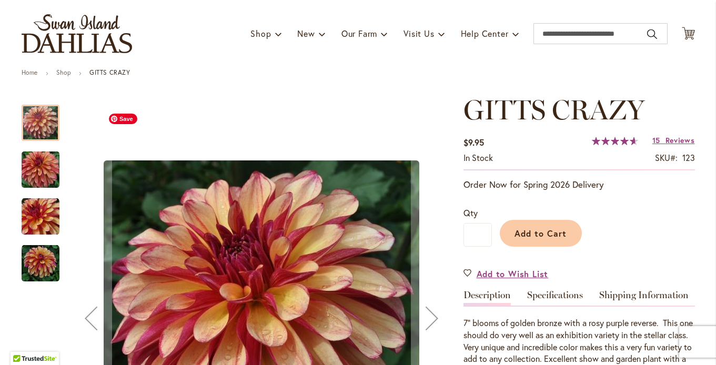
scroll to position [59, 0]
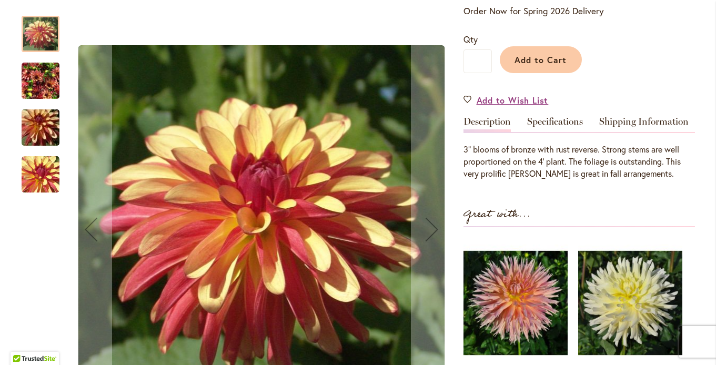
scroll to position [235, 0]
